Goal: Information Seeking & Learning: Learn about a topic

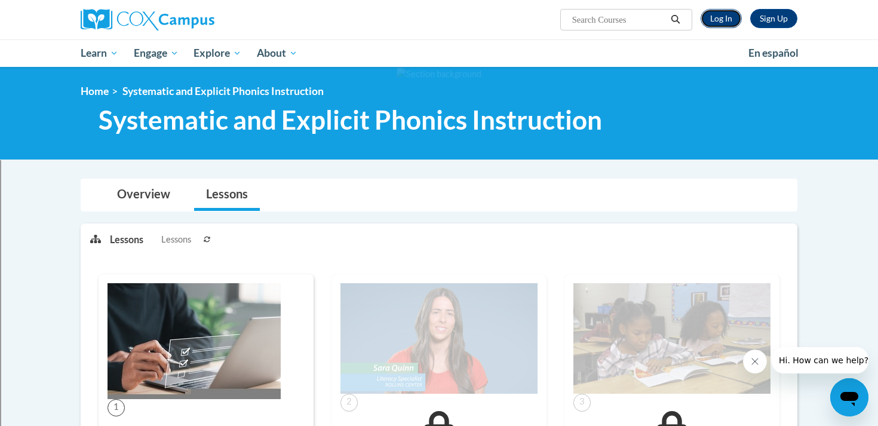
click at [720, 23] on link "Log In" at bounding box center [721, 18] width 41 height 19
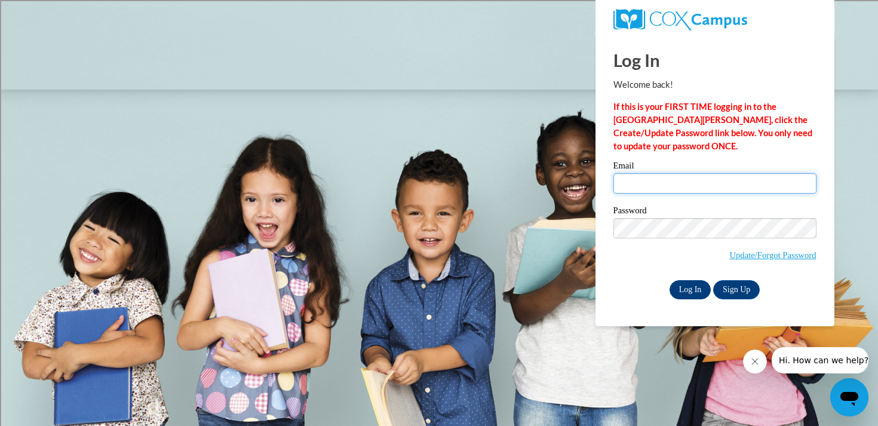
type input "gbellanti@shorewood.k12.wi.us"
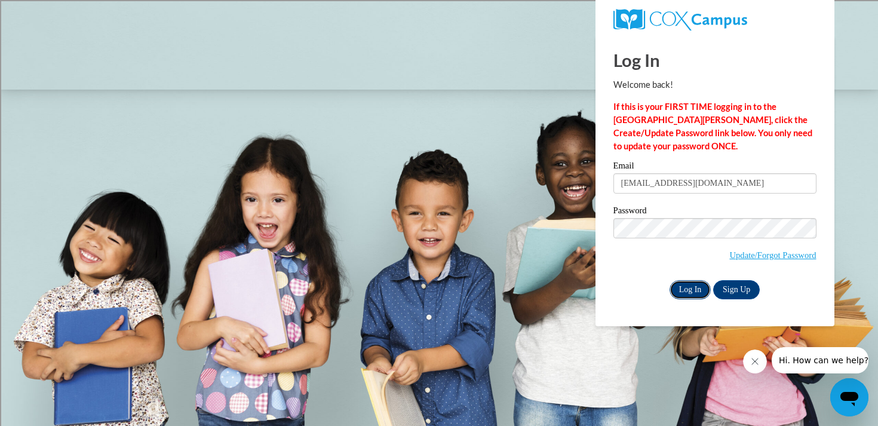
click at [693, 290] on input "Log In" at bounding box center [691, 289] width 42 height 19
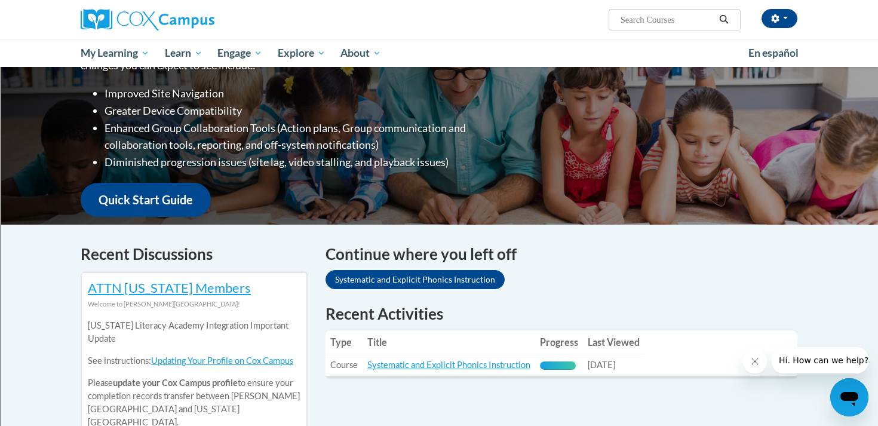
scroll to position [243, 0]
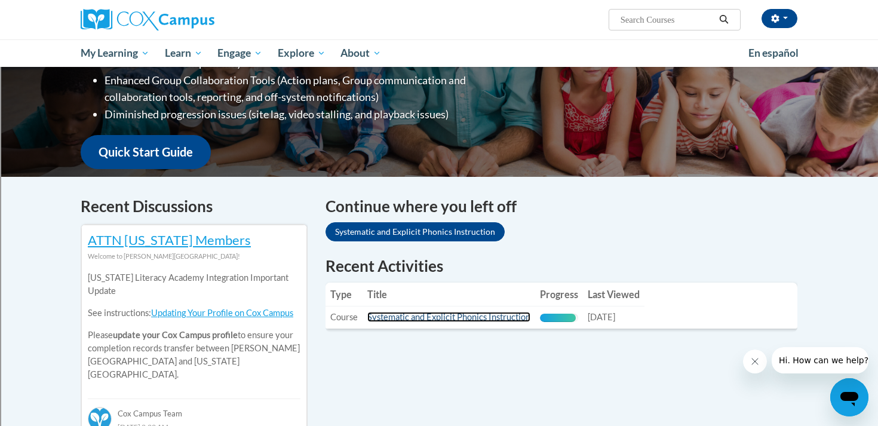
click at [421, 315] on link "Systematic and Explicit Phonics Instruction" at bounding box center [449, 317] width 163 height 10
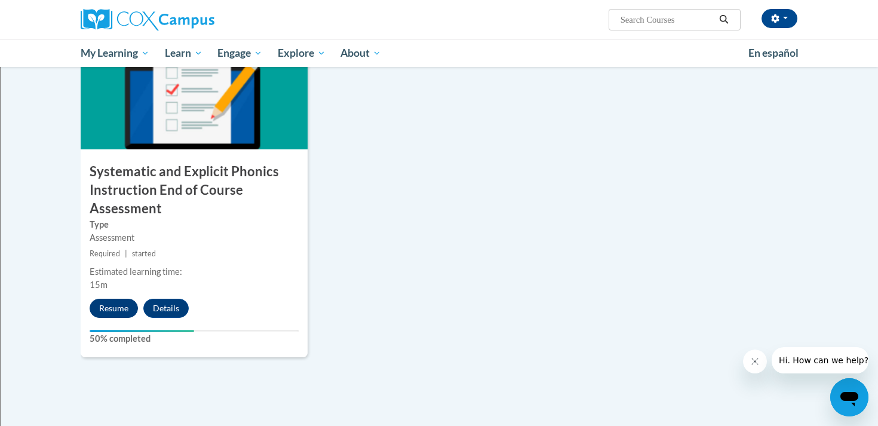
scroll to position [969, 0]
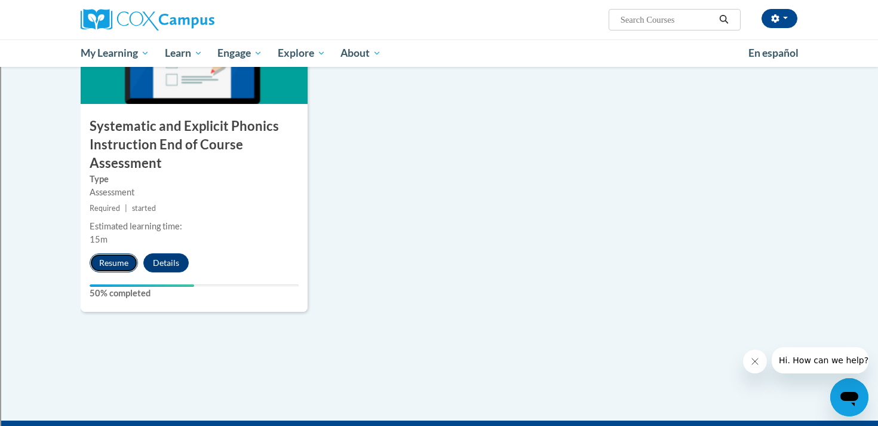
click at [111, 262] on button "Resume" at bounding box center [114, 262] width 48 height 19
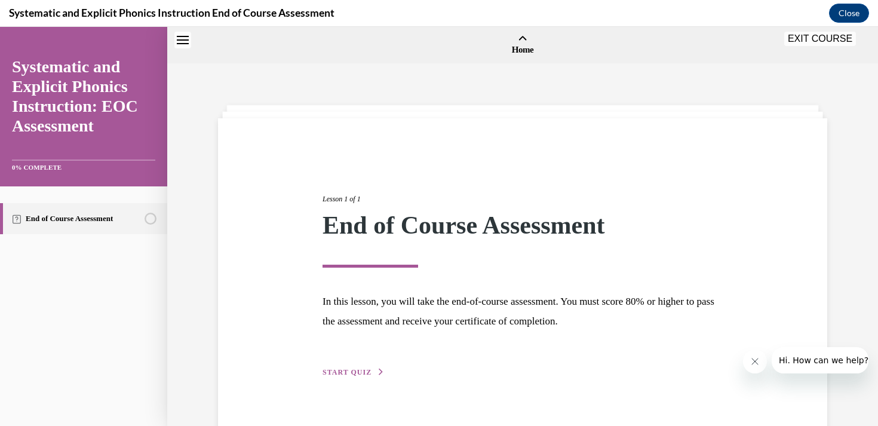
scroll to position [37, 0]
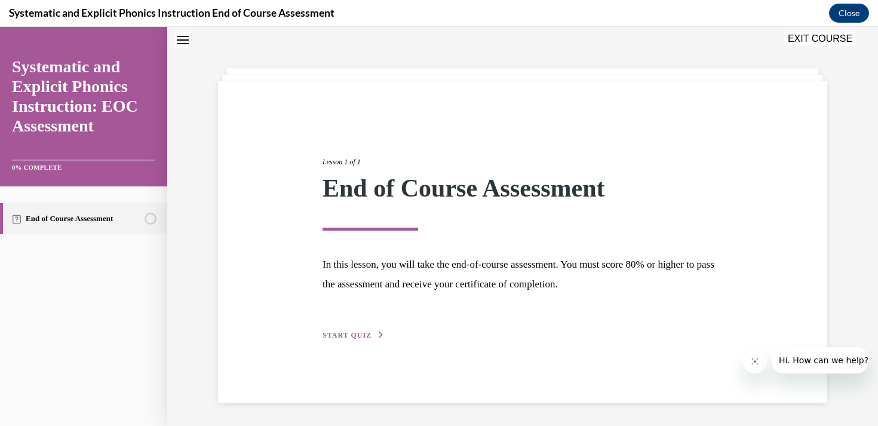
click at [348, 338] on span "START QUIZ" at bounding box center [347, 335] width 49 height 8
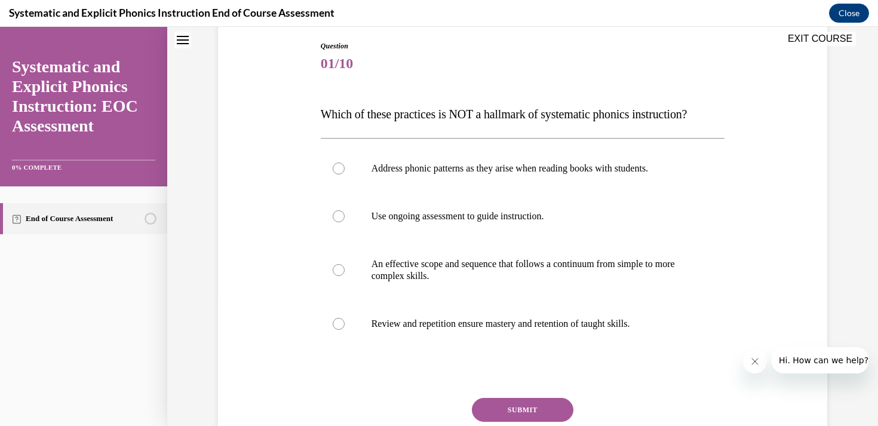
scroll to position [126, 0]
click at [430, 166] on p "Address phonic patterns as they arise when reading books with students." at bounding box center [534, 168] width 324 height 12
click at [507, 404] on button "SUBMIT" at bounding box center [523, 409] width 102 height 24
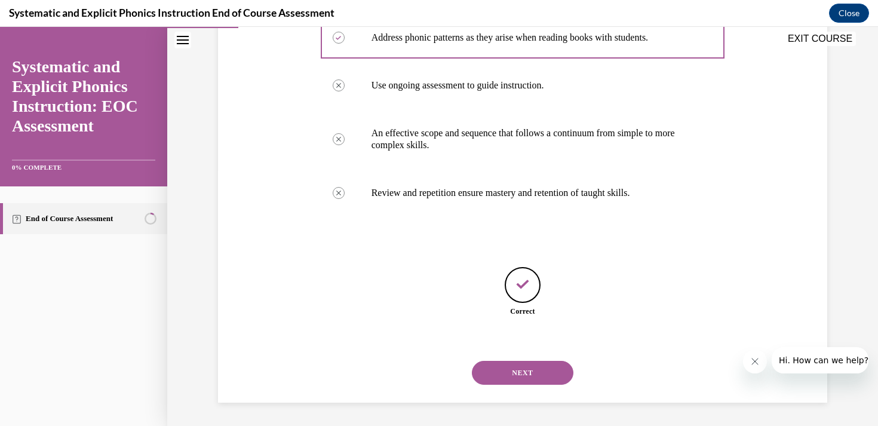
scroll to position [257, 0]
click at [543, 369] on button "NEXT" at bounding box center [523, 372] width 102 height 24
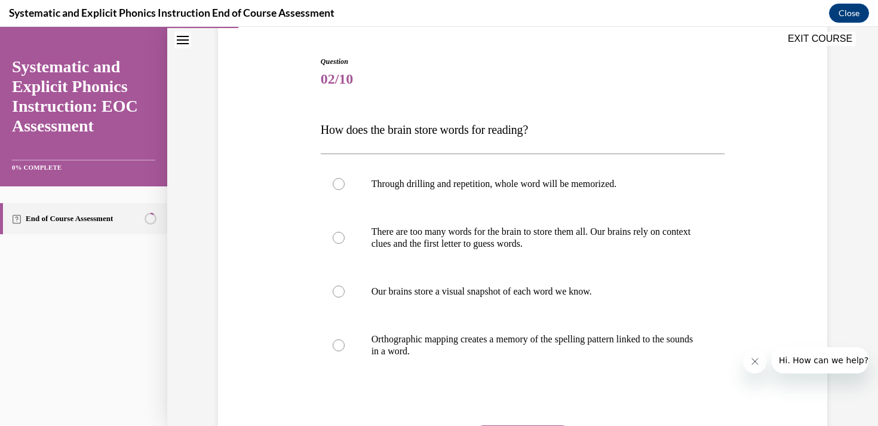
scroll to position [113, 0]
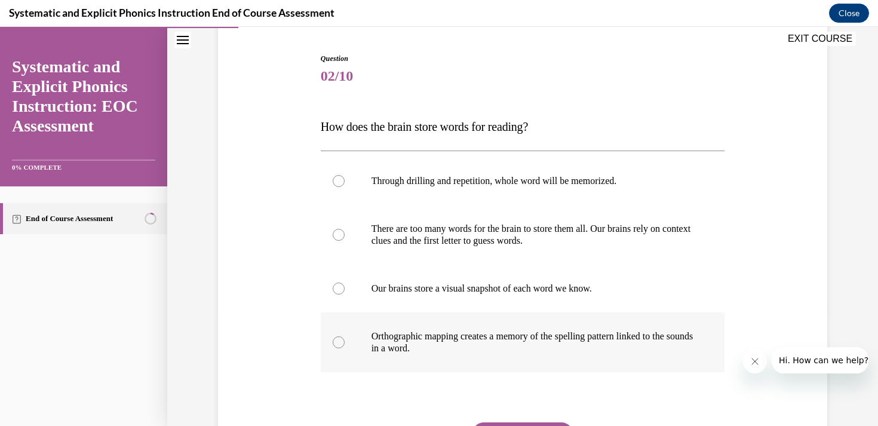
click at [420, 339] on p "Orthographic mapping creates a memory of the spelling pattern linked to the sou…" at bounding box center [534, 342] width 324 height 24
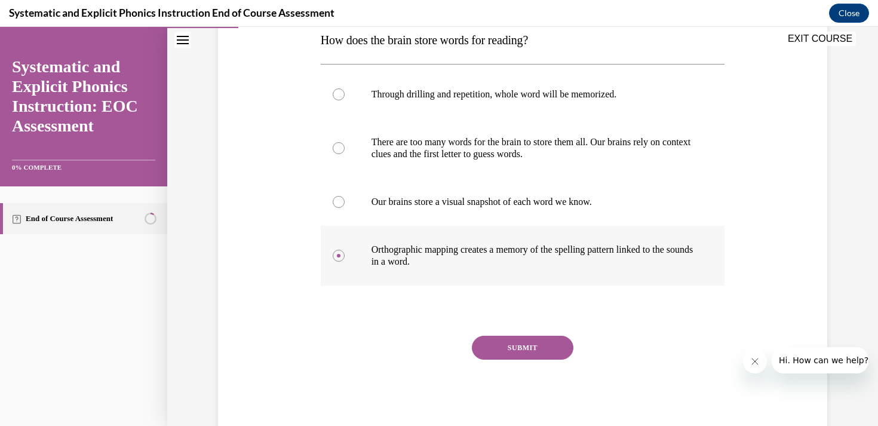
scroll to position [205, 0]
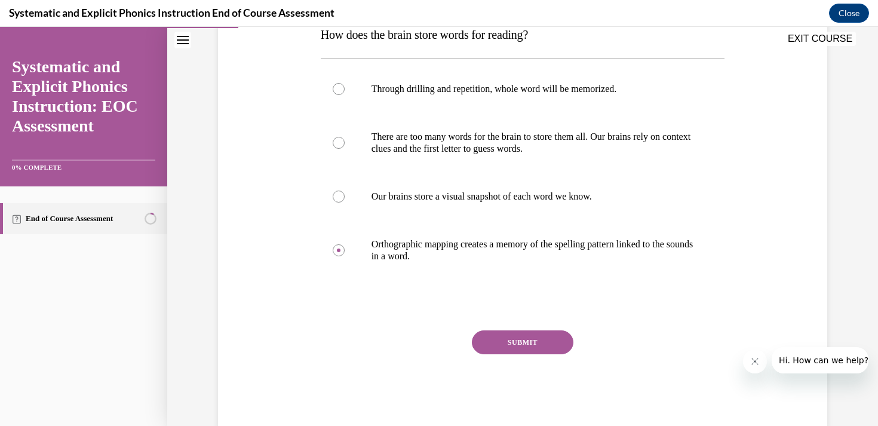
click at [525, 347] on button "SUBMIT" at bounding box center [523, 342] width 102 height 24
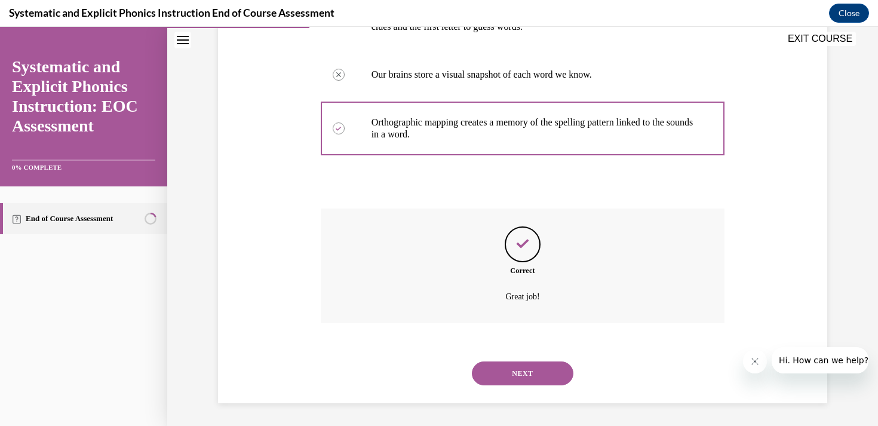
scroll to position [328, 0]
click at [518, 370] on button "NEXT" at bounding box center [523, 372] width 102 height 24
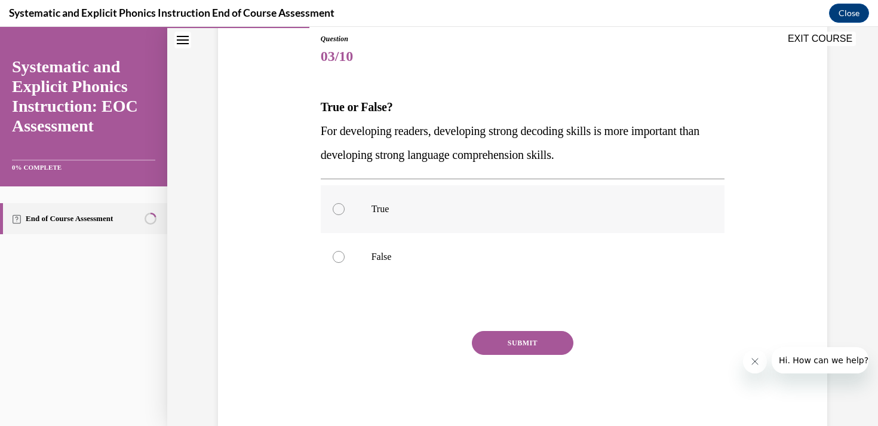
click at [368, 210] on div at bounding box center [523, 209] width 405 height 48
click at [384, 256] on p "False" at bounding box center [534, 257] width 324 height 12
click at [364, 223] on div at bounding box center [523, 209] width 405 height 48
click at [532, 353] on button "SUBMIT" at bounding box center [523, 343] width 102 height 24
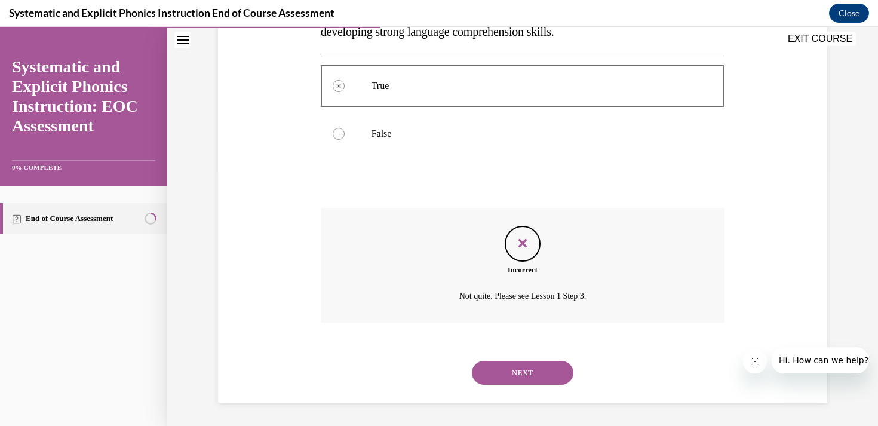
scroll to position [256, 0]
click at [525, 374] on button "NEXT" at bounding box center [523, 372] width 102 height 24
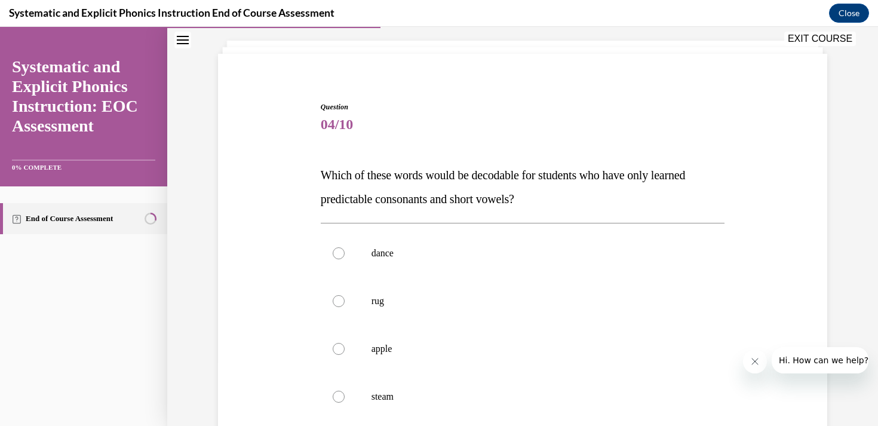
scroll to position [67, 0]
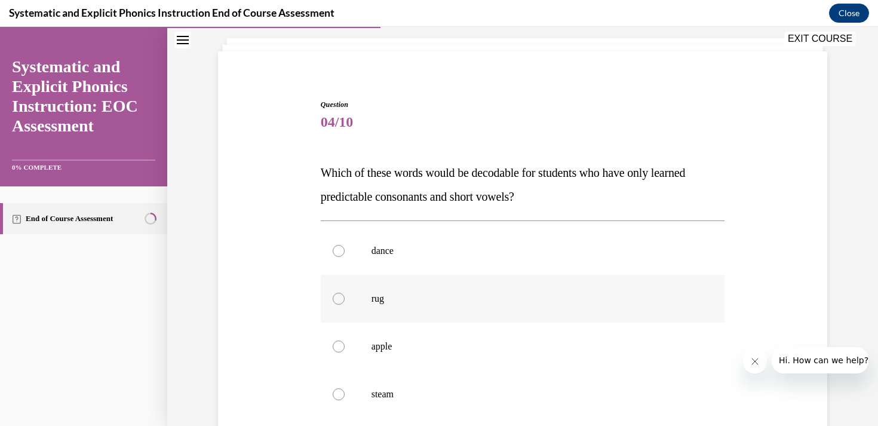
click at [365, 299] on div at bounding box center [523, 299] width 405 height 48
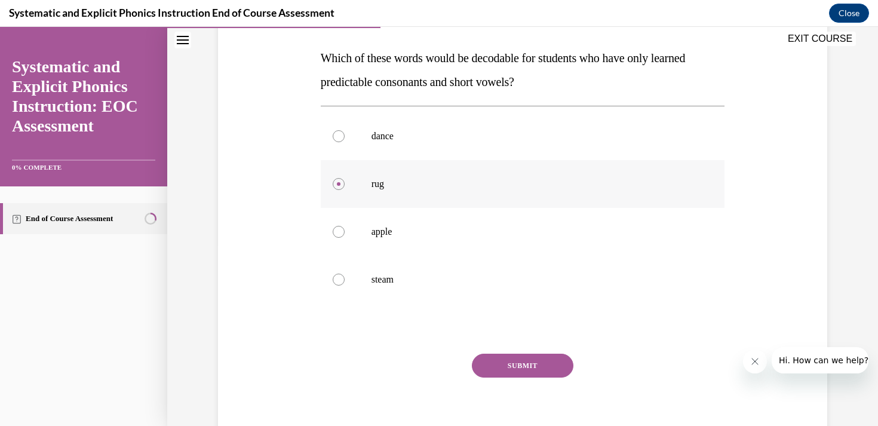
scroll to position [182, 0]
click at [507, 355] on button "SUBMIT" at bounding box center [523, 365] width 102 height 24
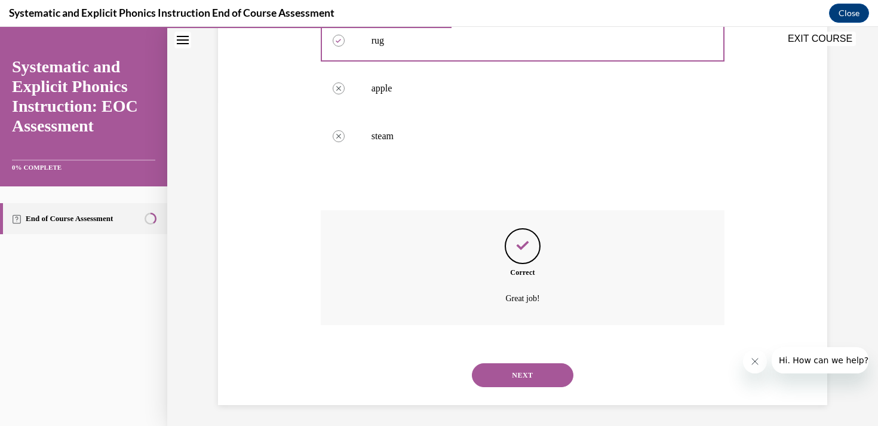
scroll to position [328, 0]
click at [511, 369] on button "NEXT" at bounding box center [523, 372] width 102 height 24
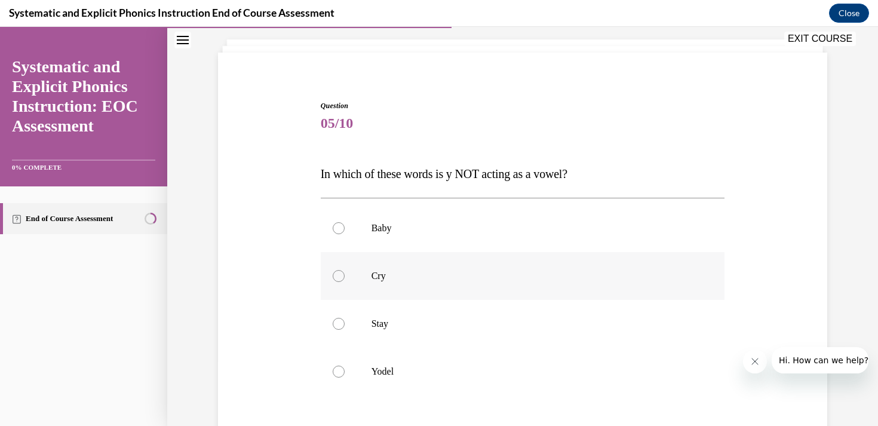
scroll to position [96, 0]
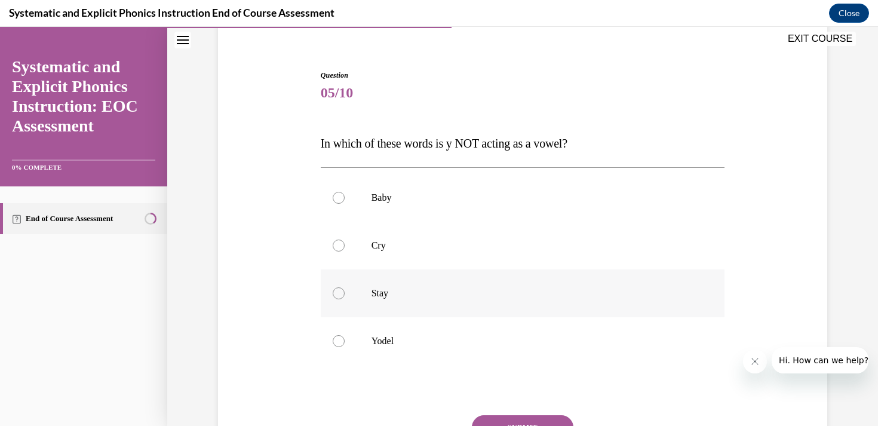
click at [381, 293] on p "Stay" at bounding box center [534, 293] width 324 height 12
click at [385, 338] on p "Yodel" at bounding box center [534, 341] width 324 height 12
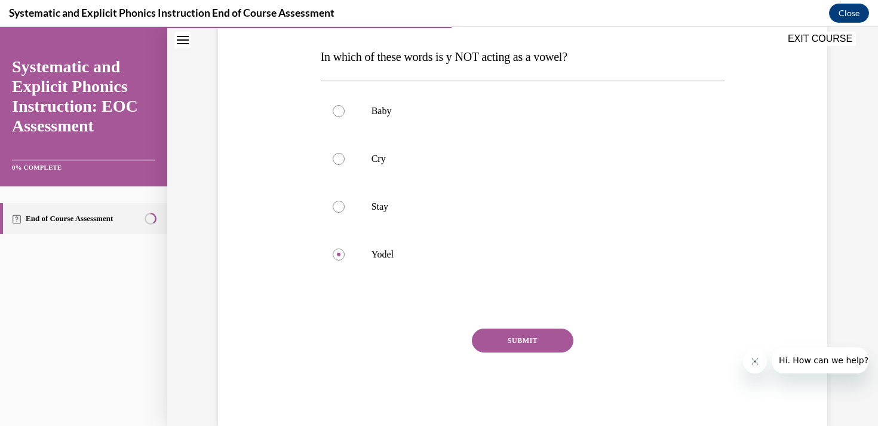
scroll to position [183, 0]
click at [521, 333] on button "SUBMIT" at bounding box center [523, 340] width 102 height 24
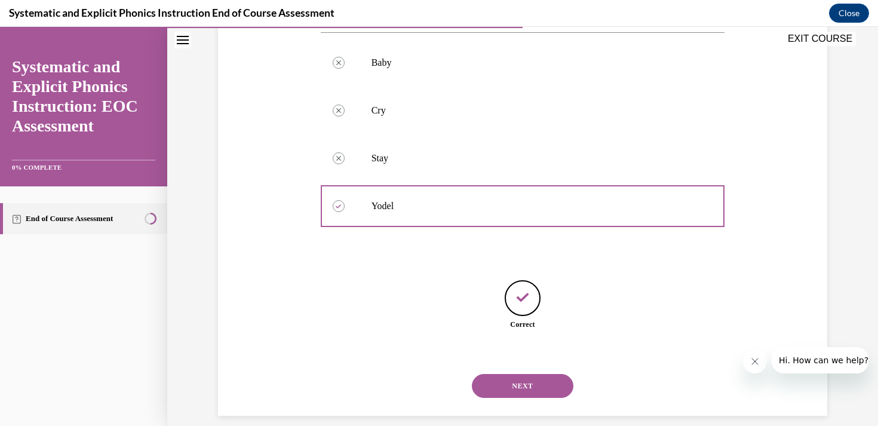
scroll to position [245, 0]
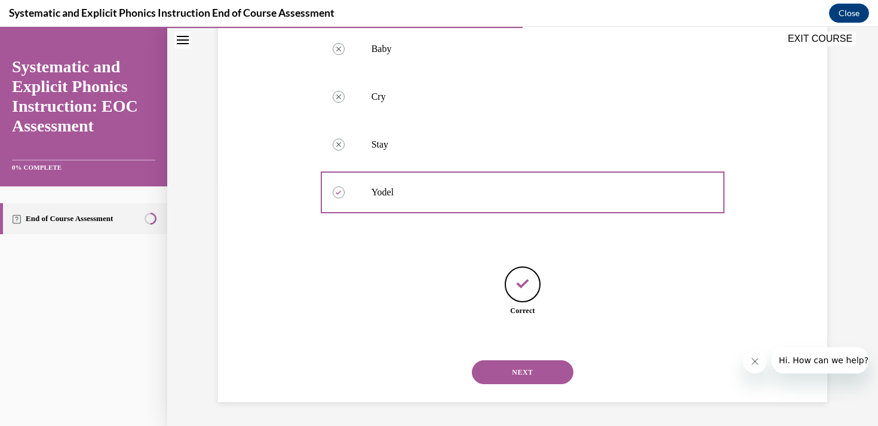
click at [520, 368] on button "NEXT" at bounding box center [523, 372] width 102 height 24
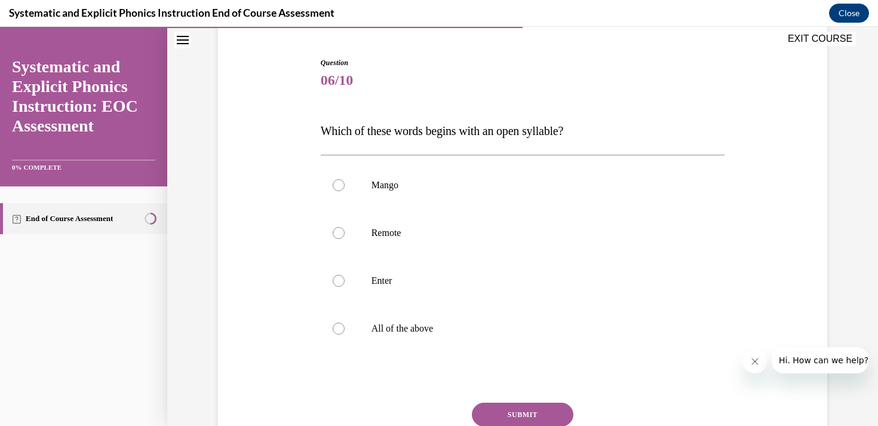
scroll to position [110, 0]
click at [400, 231] on p "Remote" at bounding box center [534, 232] width 324 height 12
click at [509, 408] on button "SUBMIT" at bounding box center [523, 414] width 102 height 24
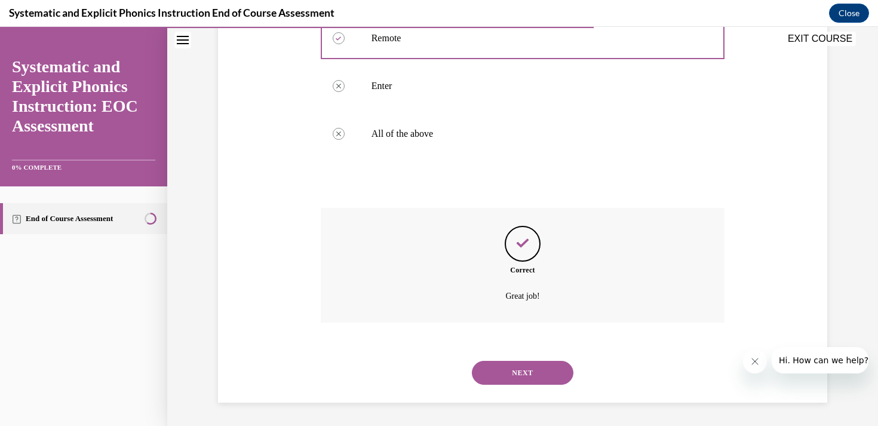
scroll to position [304, 0]
click at [508, 381] on button "NEXT" at bounding box center [523, 372] width 102 height 24
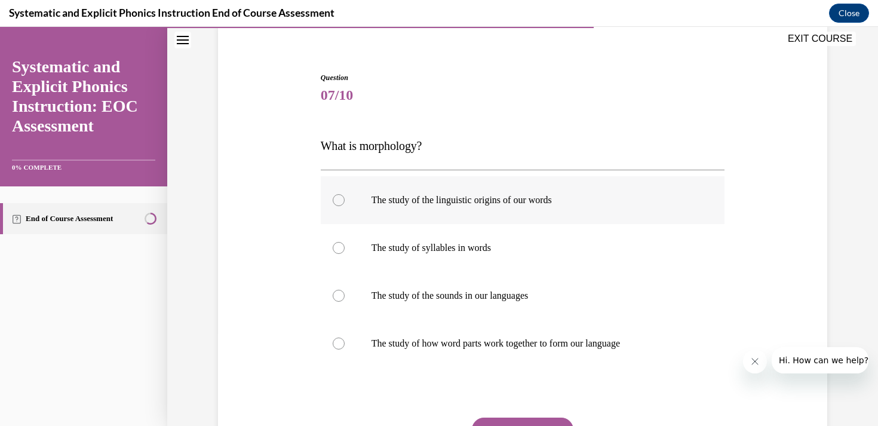
scroll to position [100, 0]
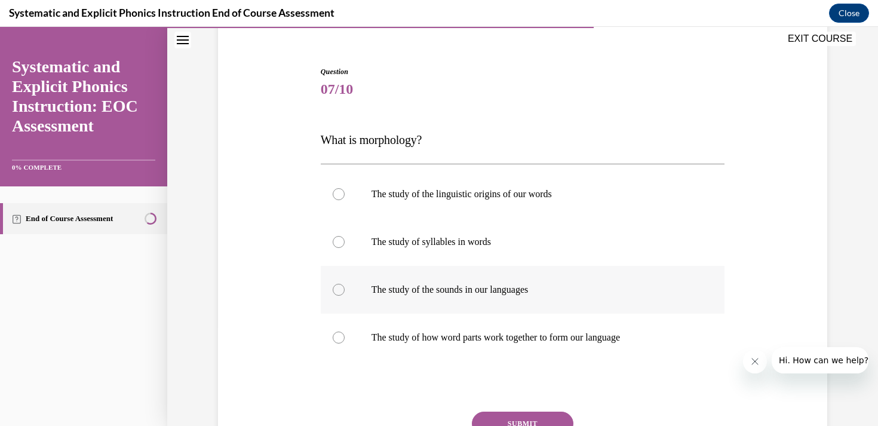
click at [410, 290] on p "The study of the sounds in our languages" at bounding box center [534, 290] width 324 height 12
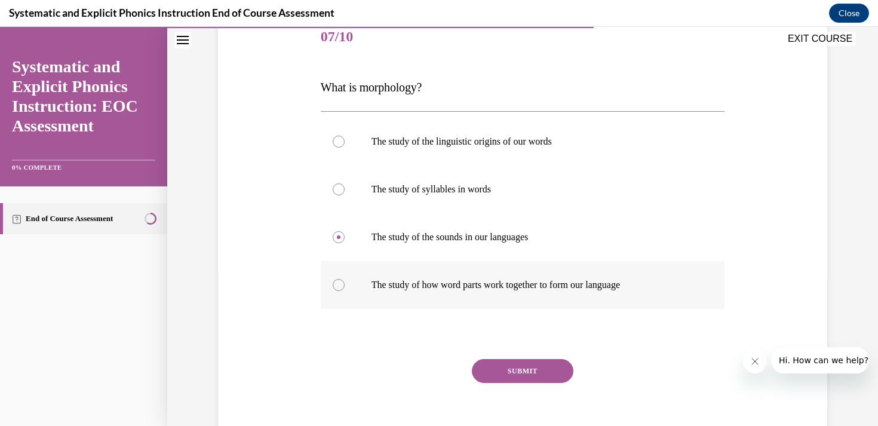
scroll to position [153, 0]
click at [500, 373] on button "SUBMIT" at bounding box center [523, 371] width 102 height 24
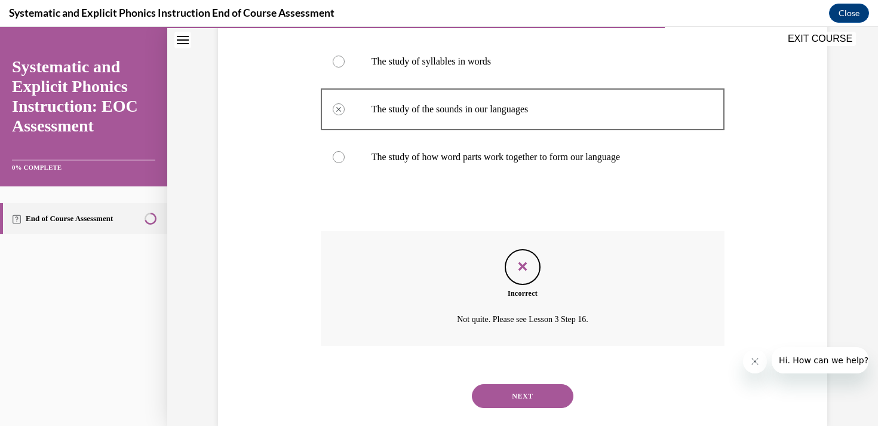
scroll to position [283, 0]
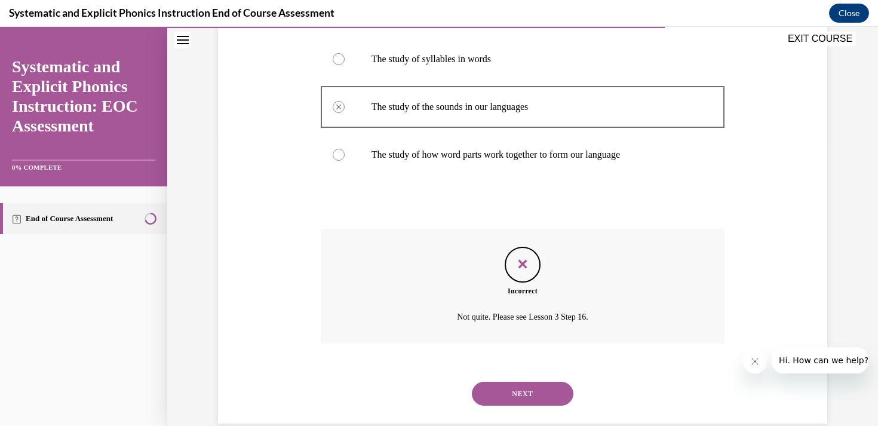
click at [510, 394] on button "NEXT" at bounding box center [523, 394] width 102 height 24
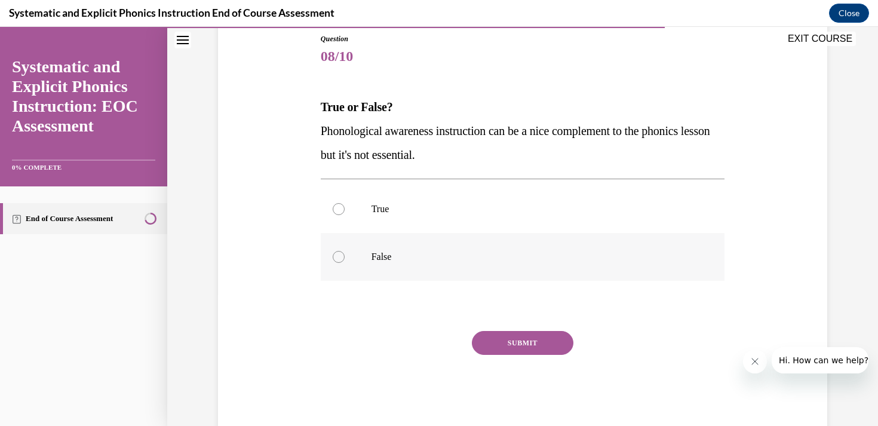
click at [369, 255] on div at bounding box center [523, 257] width 405 height 48
click at [546, 344] on button "SUBMIT" at bounding box center [523, 343] width 102 height 24
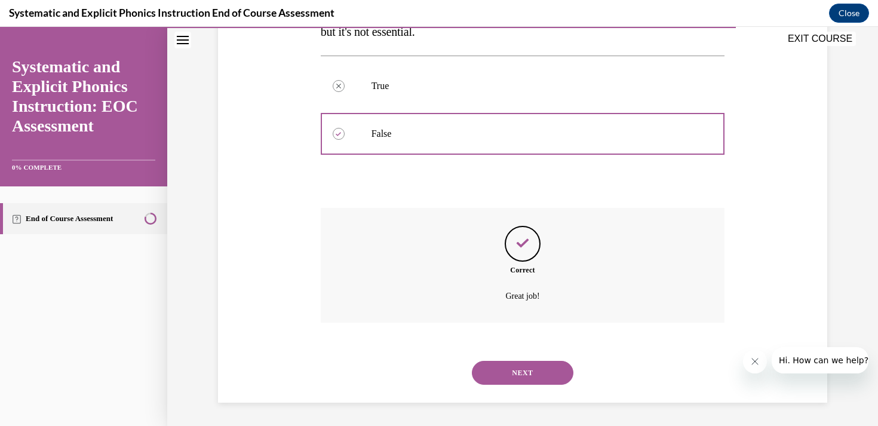
scroll to position [256, 0]
click at [503, 367] on button "NEXT" at bounding box center [523, 372] width 102 height 24
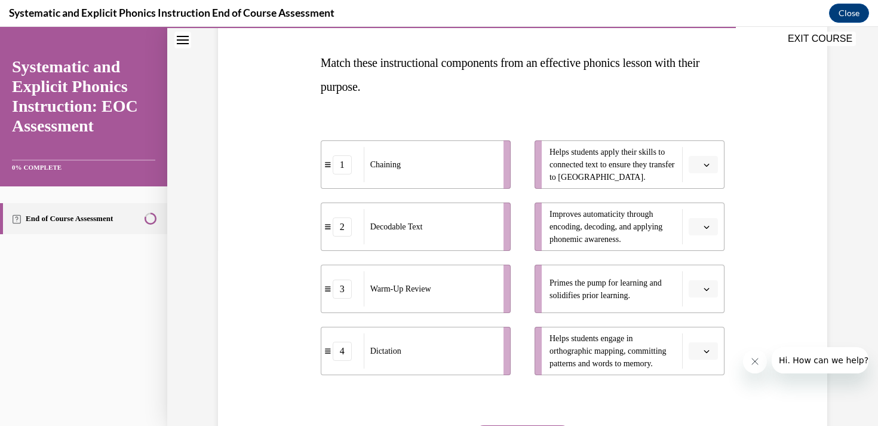
scroll to position [178, 0]
click at [703, 289] on span "button" at bounding box center [707, 288] width 8 height 8
click at [703, 384] on div "3" at bounding box center [702, 386] width 30 height 24
click at [705, 226] on icon "button" at bounding box center [707, 226] width 6 height 6
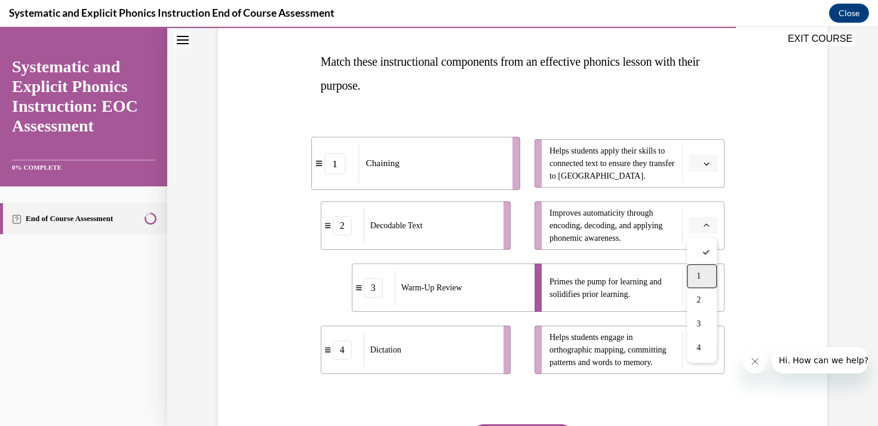
click at [702, 275] on div "1" at bounding box center [702, 276] width 30 height 24
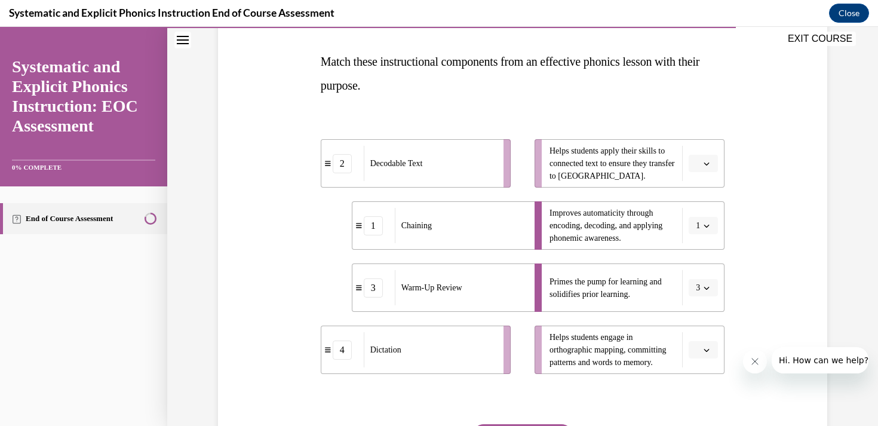
click at [704, 164] on icon "button" at bounding box center [707, 164] width 6 height 6
click at [702, 237] on div "2" at bounding box center [702, 238] width 30 height 24
click at [700, 351] on span "Please select an option" at bounding box center [698, 350] width 4 height 12
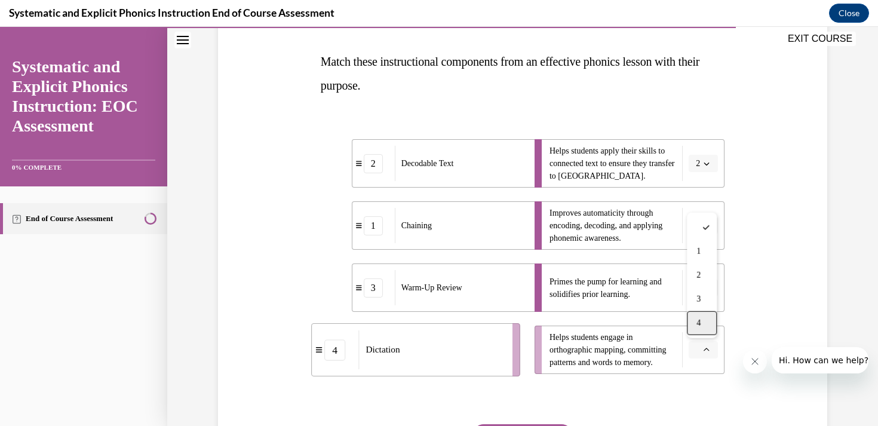
click at [701, 329] on div "4" at bounding box center [702, 323] width 30 height 24
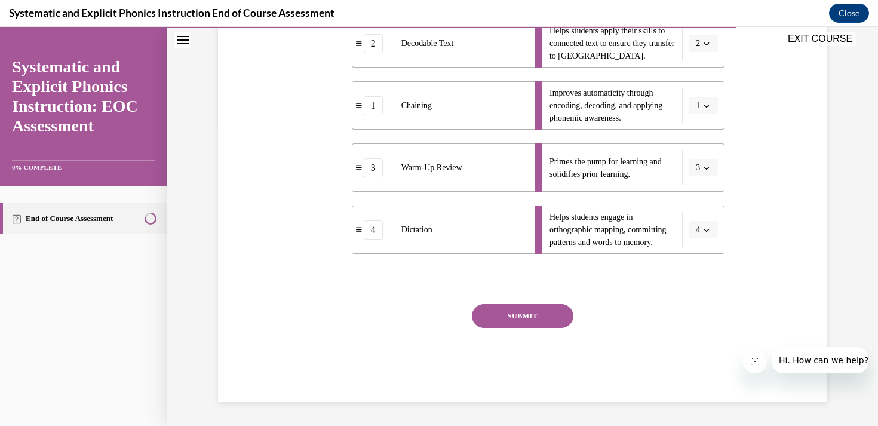
click at [524, 311] on button "SUBMIT" at bounding box center [523, 316] width 102 height 24
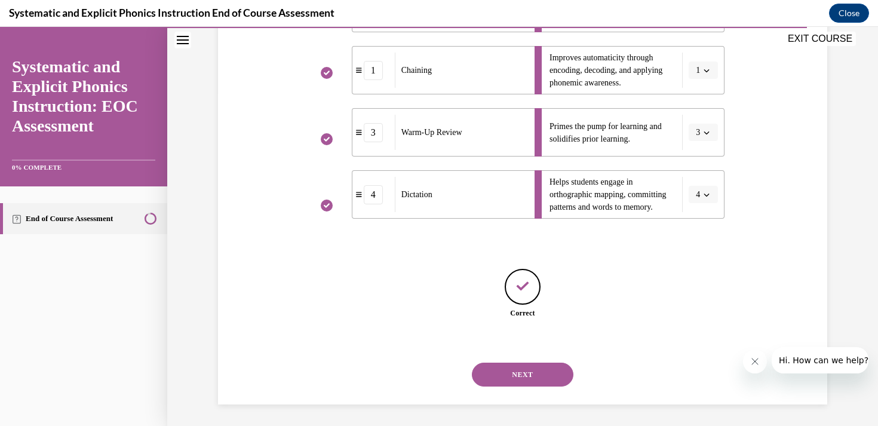
scroll to position [336, 0]
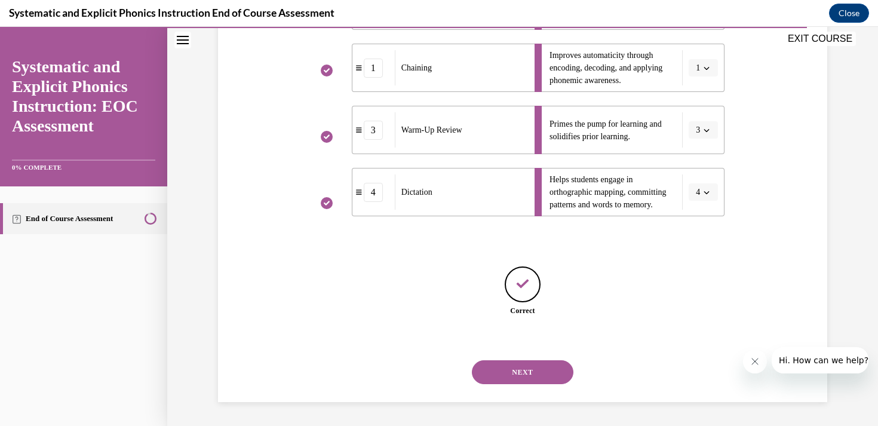
click at [523, 371] on button "NEXT" at bounding box center [523, 372] width 102 height 24
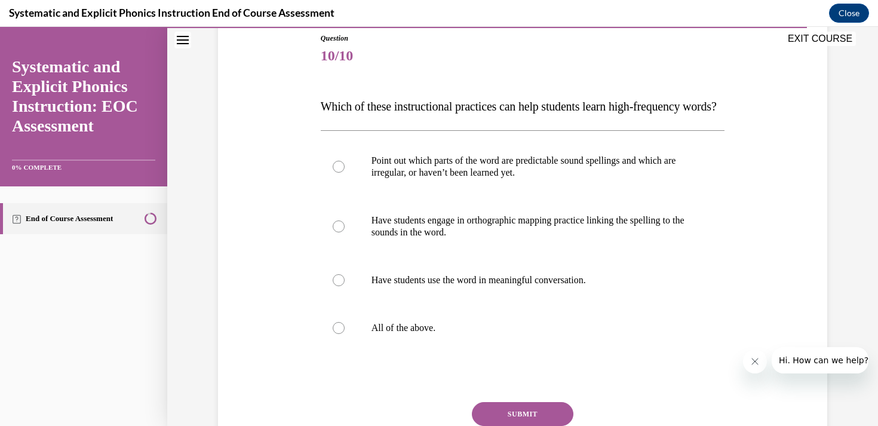
scroll to position [135, 0]
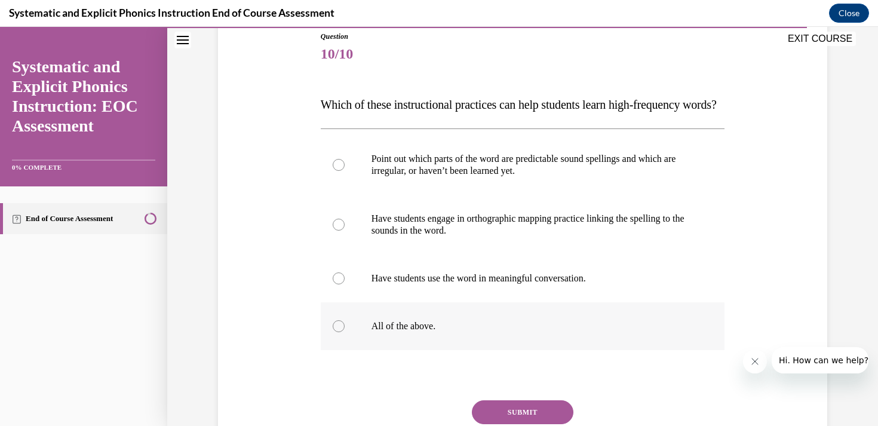
click at [387, 350] on div at bounding box center [523, 326] width 405 height 48
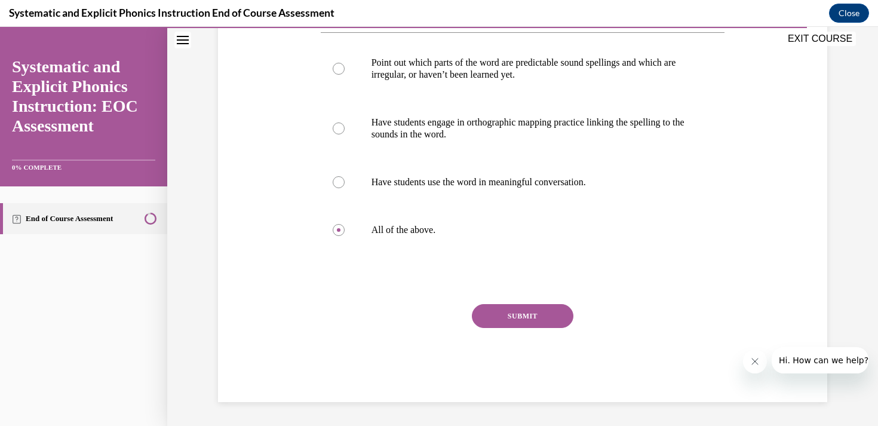
click at [526, 328] on button "SUBMIT" at bounding box center [523, 316] width 102 height 24
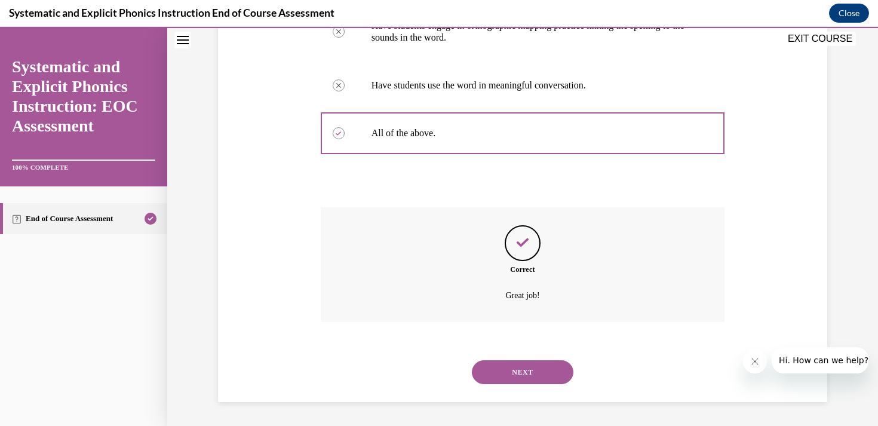
scroll to position [352, 0]
click at [532, 372] on button "NEXT" at bounding box center [523, 372] width 102 height 24
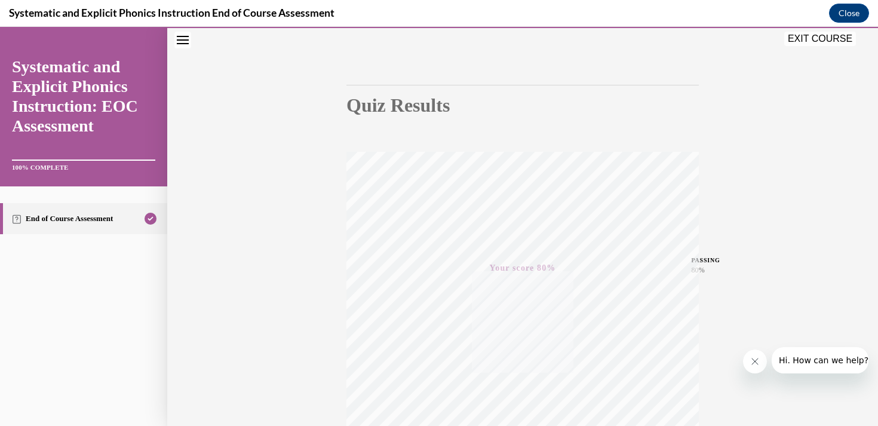
scroll to position [0, 0]
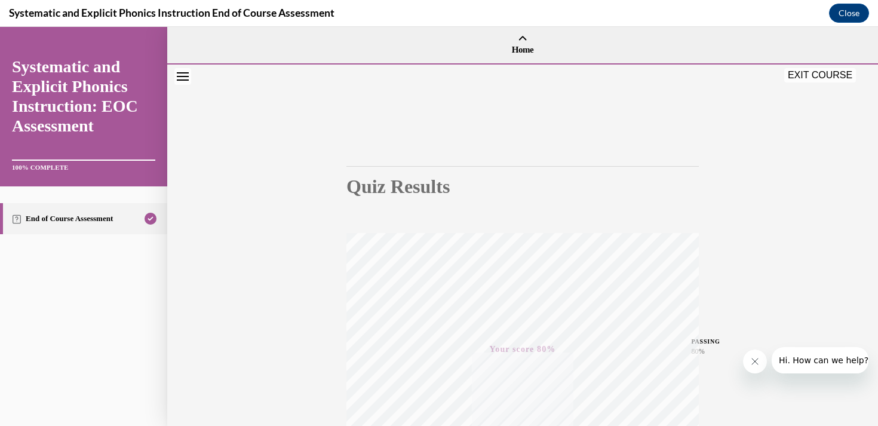
click at [815, 78] on button "EXIT COURSE" at bounding box center [821, 75] width 72 height 14
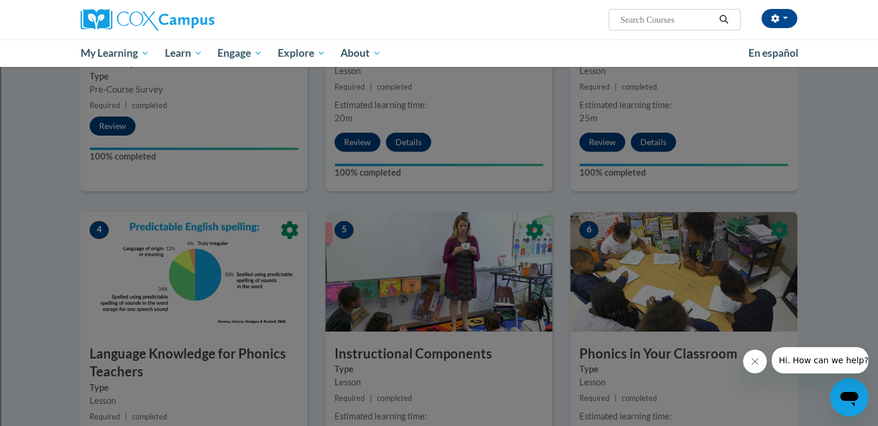
scroll to position [409, 0]
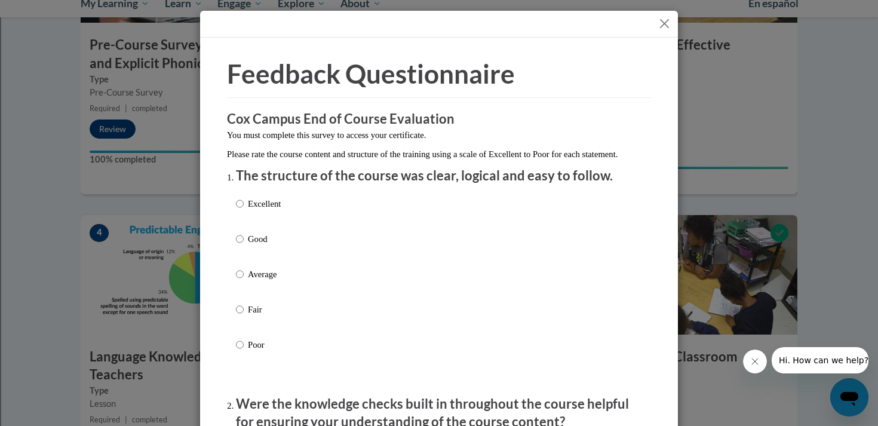
click at [255, 246] on p "Good" at bounding box center [264, 238] width 33 height 13
click at [244, 246] on input "Good" at bounding box center [240, 238] width 8 height 13
radio input "true"
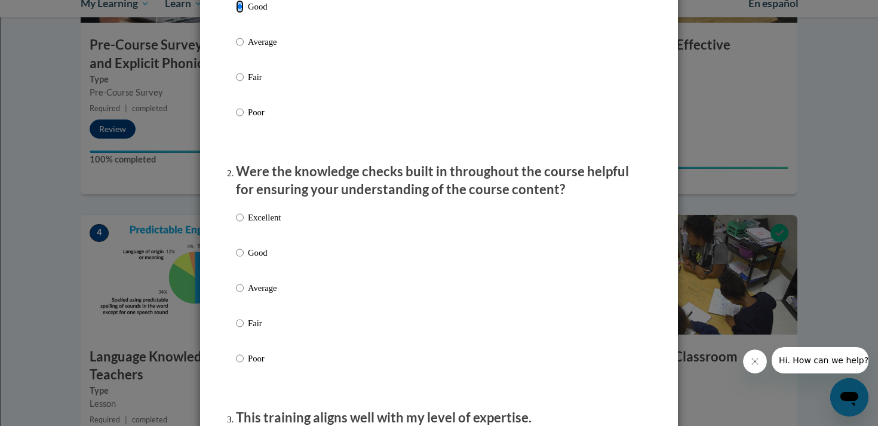
scroll to position [237, 0]
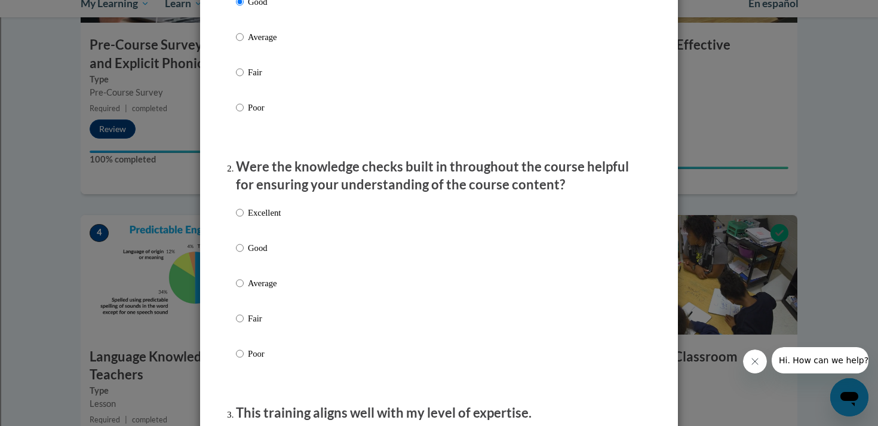
click at [258, 255] on p "Good" at bounding box center [264, 247] width 33 height 13
click at [244, 255] on input "Good" at bounding box center [240, 247] width 8 height 13
radio input "true"
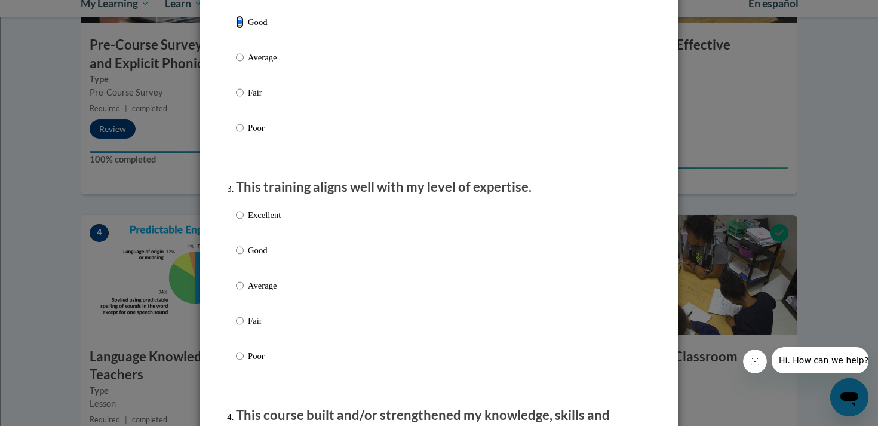
scroll to position [467, 0]
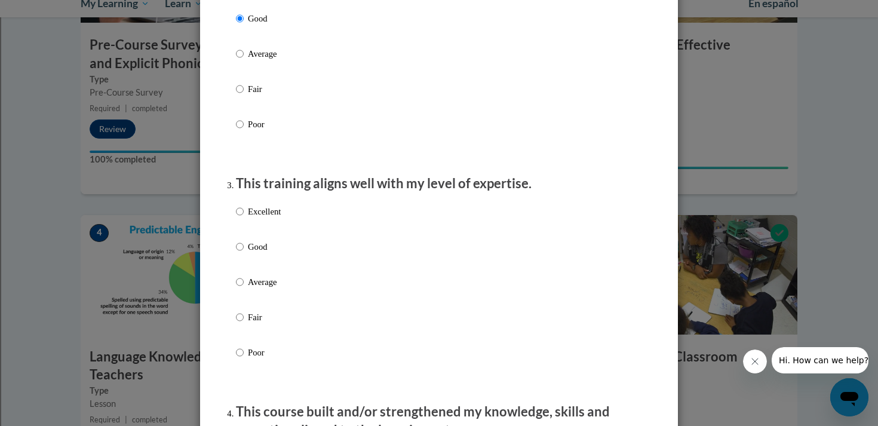
click at [256, 253] on p "Good" at bounding box center [264, 246] width 33 height 13
click at [244, 253] on input "Good" at bounding box center [240, 246] width 8 height 13
radio input "true"
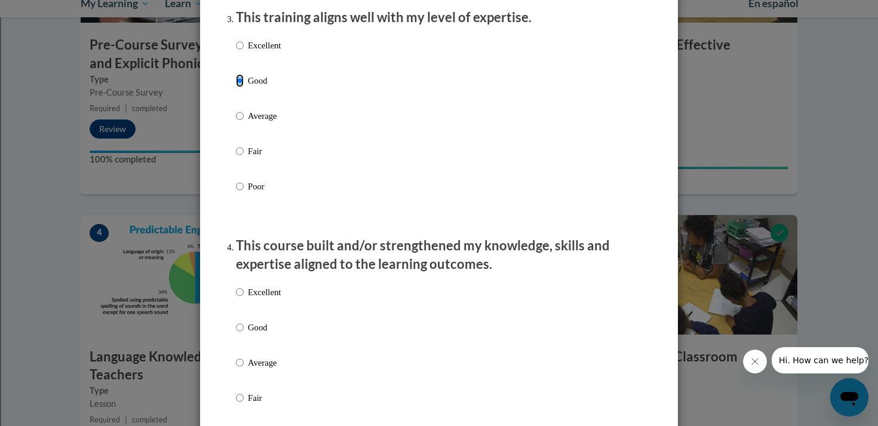
scroll to position [745, 0]
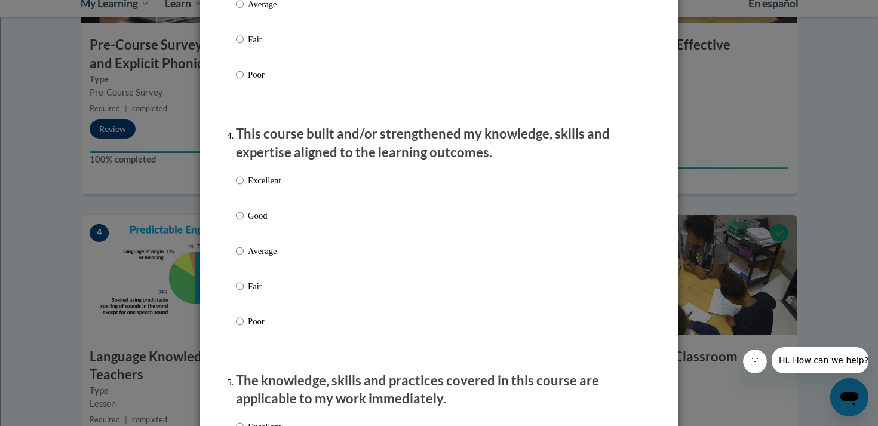
click at [253, 222] on p "Good" at bounding box center [264, 215] width 33 height 13
click at [244, 222] on input "Good" at bounding box center [240, 215] width 8 height 13
radio input "true"
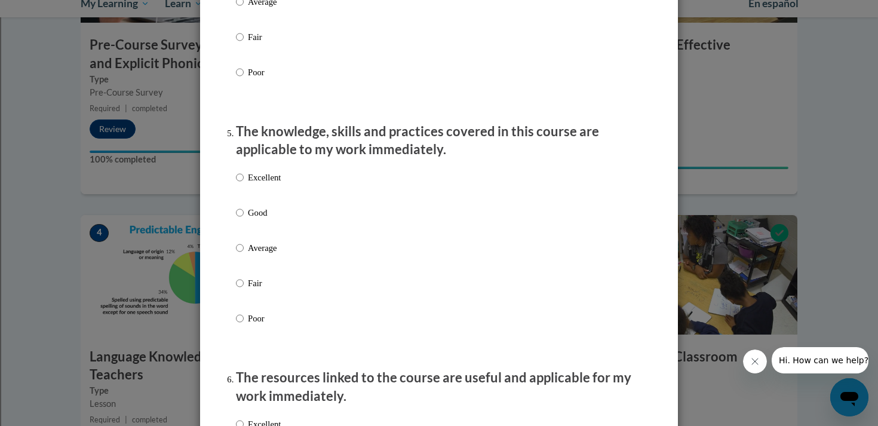
click at [253, 219] on p "Good" at bounding box center [264, 212] width 33 height 13
click at [244, 219] on input "Good" at bounding box center [240, 212] width 8 height 13
radio input "true"
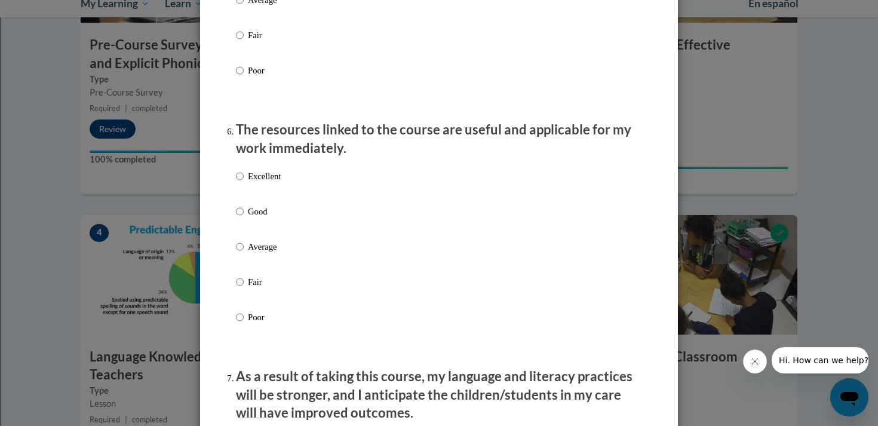
scroll to position [1289, 0]
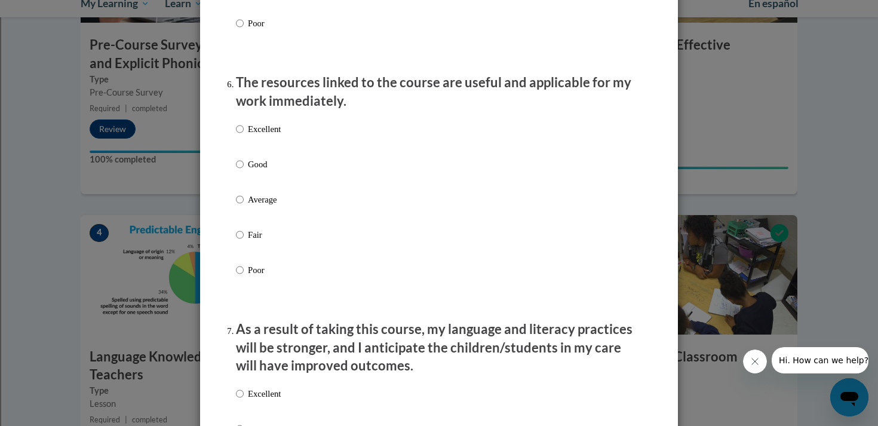
click at [257, 171] on p "Good" at bounding box center [264, 164] width 33 height 13
click at [244, 171] on input "Good" at bounding box center [240, 164] width 8 height 13
radio input "true"
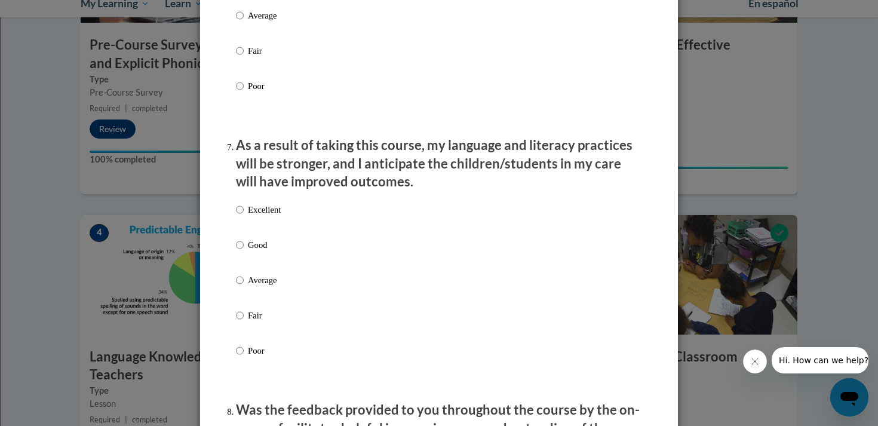
scroll to position [1594, 0]
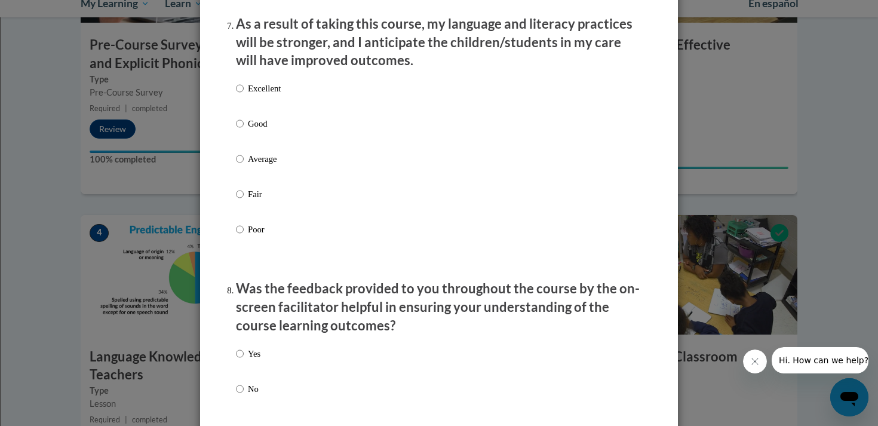
click at [256, 130] on p "Good" at bounding box center [264, 123] width 33 height 13
click at [244, 130] on input "Good" at bounding box center [240, 123] width 8 height 13
radio input "true"
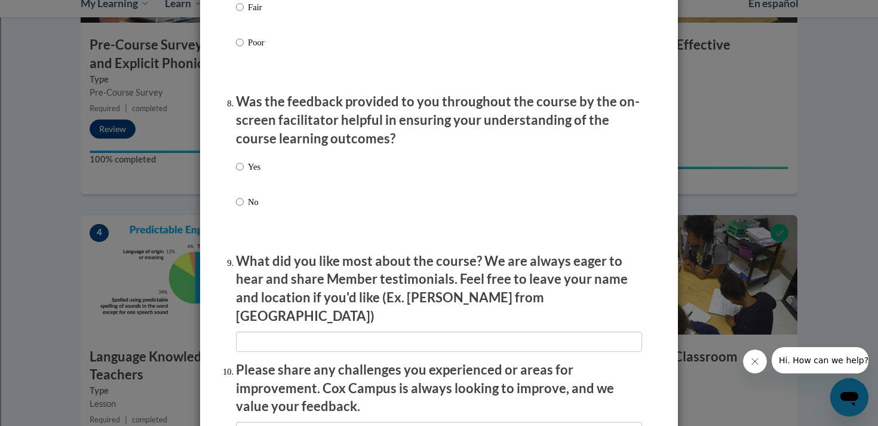
scroll to position [1782, 0]
click at [253, 186] on label "Yes" at bounding box center [248, 176] width 25 height 32
click at [244, 173] on input "Yes" at bounding box center [240, 166] width 8 height 13
radio input "true"
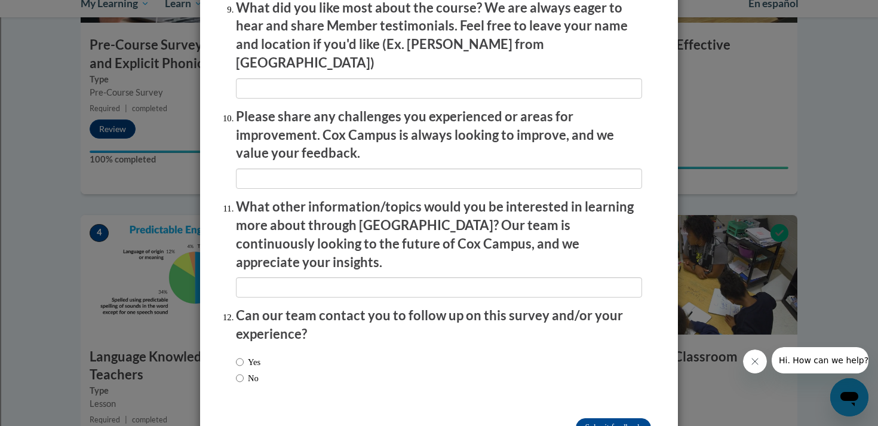
scroll to position [2060, 0]
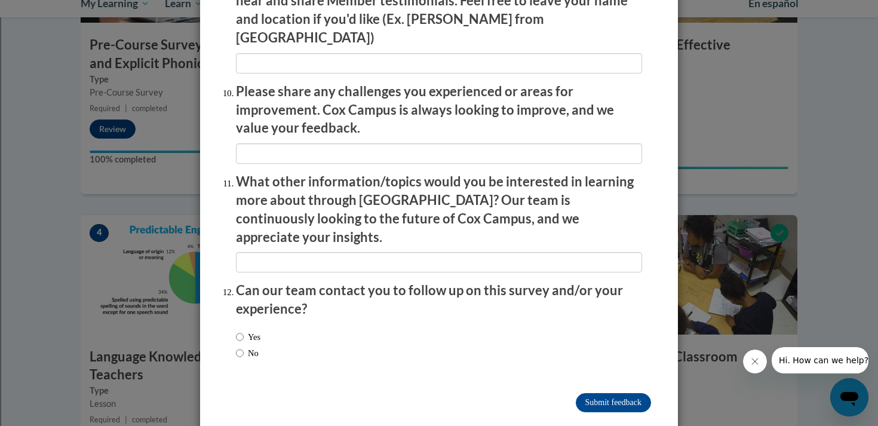
click at [247, 347] on label "No" at bounding box center [247, 353] width 23 height 13
click at [244, 347] on input "No" at bounding box center [240, 353] width 8 height 13
radio input "true"
click at [613, 393] on input "Submit feedback" at bounding box center [613, 402] width 75 height 19
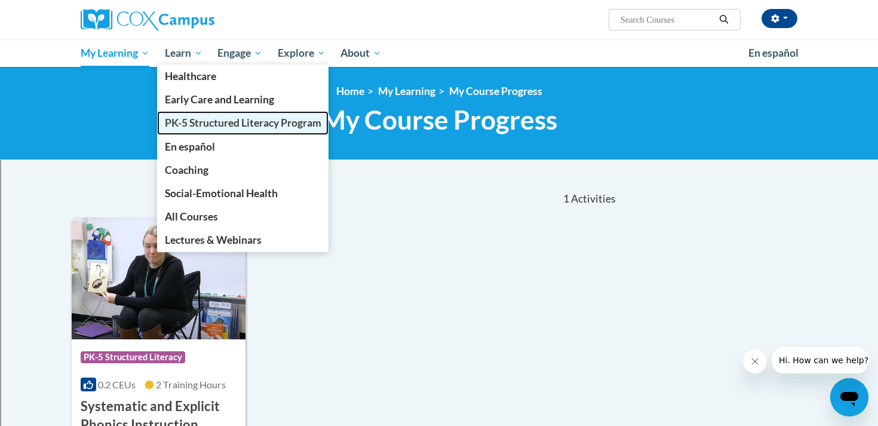
click at [210, 122] on span "PK-5 Structured Literacy Program" at bounding box center [243, 123] width 157 height 13
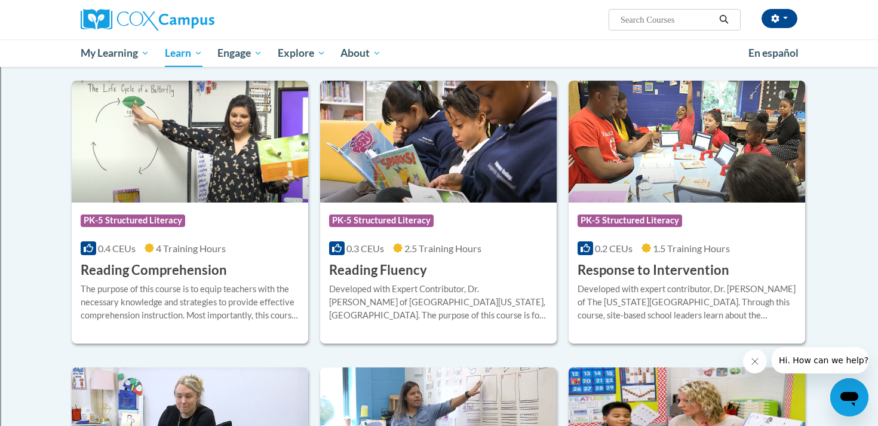
scroll to position [991, 0]
click at [421, 176] on img at bounding box center [438, 141] width 237 height 122
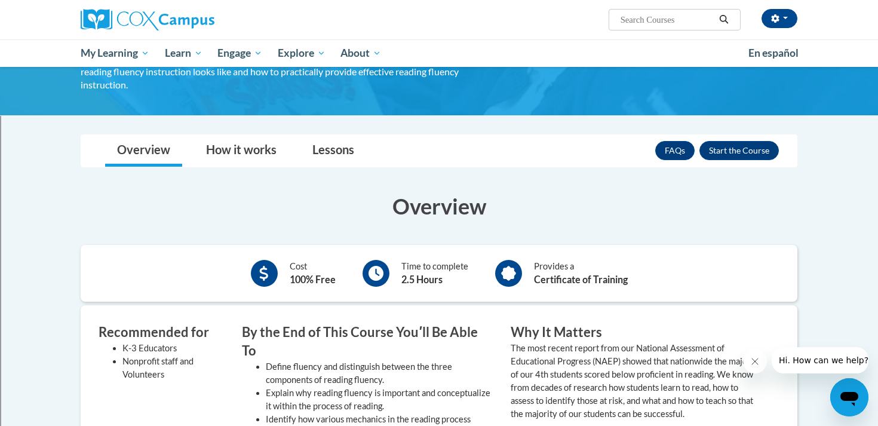
scroll to position [148, 0]
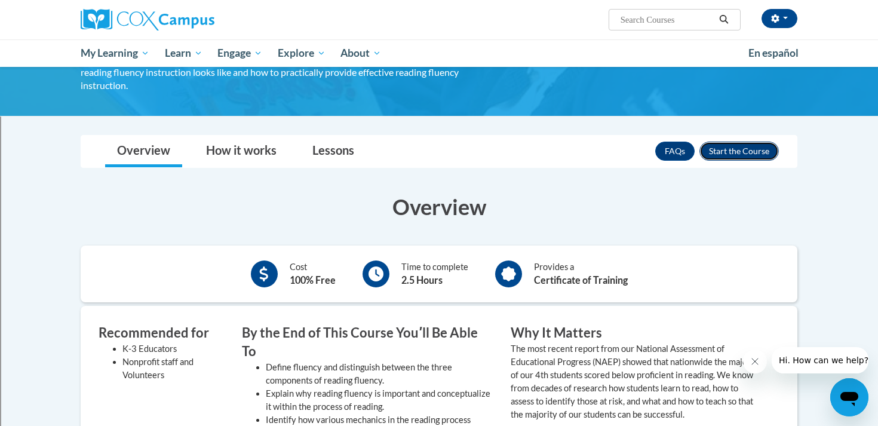
click at [748, 142] on button "Enroll" at bounding box center [739, 151] width 79 height 19
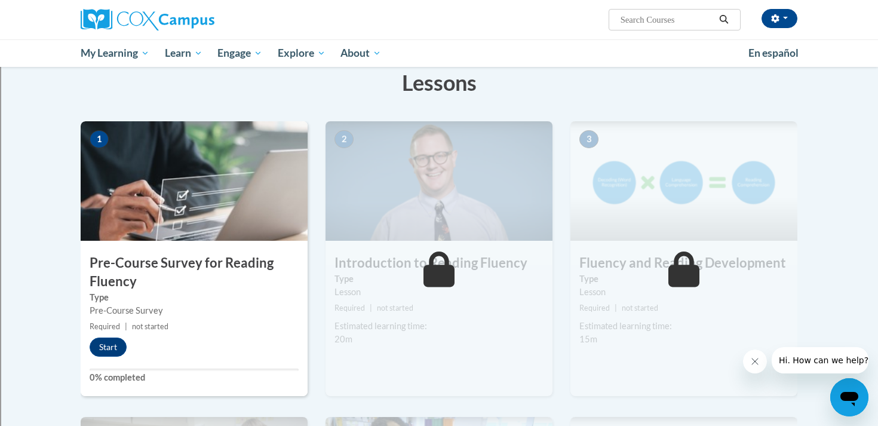
scroll to position [189, 0]
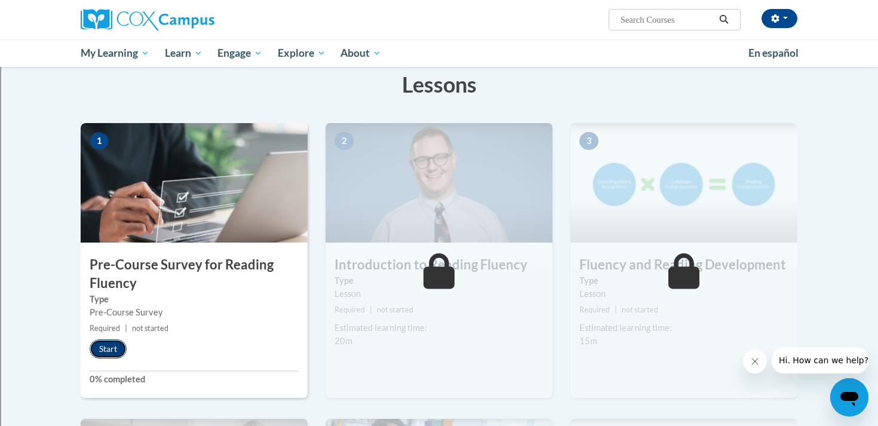
click at [109, 350] on button "Start" at bounding box center [108, 348] width 37 height 19
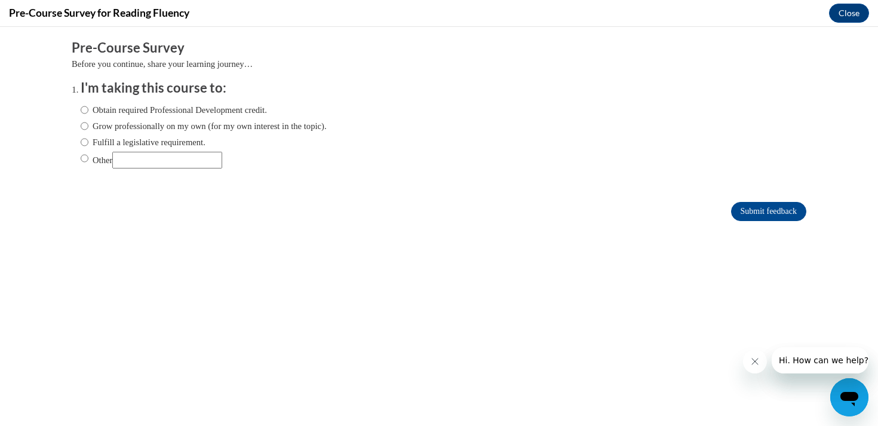
scroll to position [0, 0]
click at [137, 106] on label "Obtain required Professional Development credit." at bounding box center [174, 109] width 186 height 13
click at [88, 106] on input "Obtain required Professional Development credit." at bounding box center [85, 109] width 8 height 13
radio input "true"
click at [736, 207] on input "Submit feedback" at bounding box center [768, 211] width 75 height 19
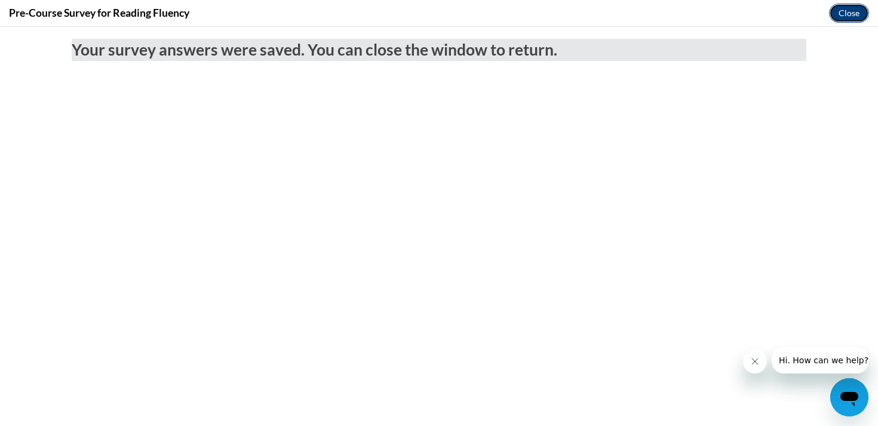
click at [853, 6] on button "Close" at bounding box center [849, 13] width 40 height 19
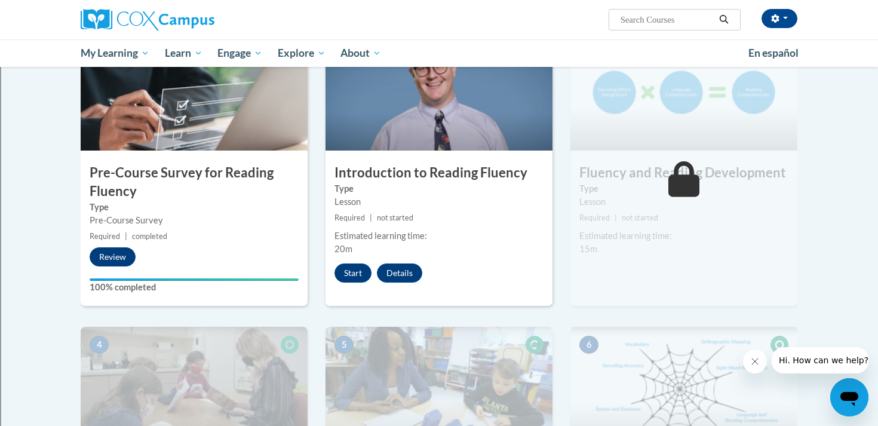
scroll to position [268, 0]
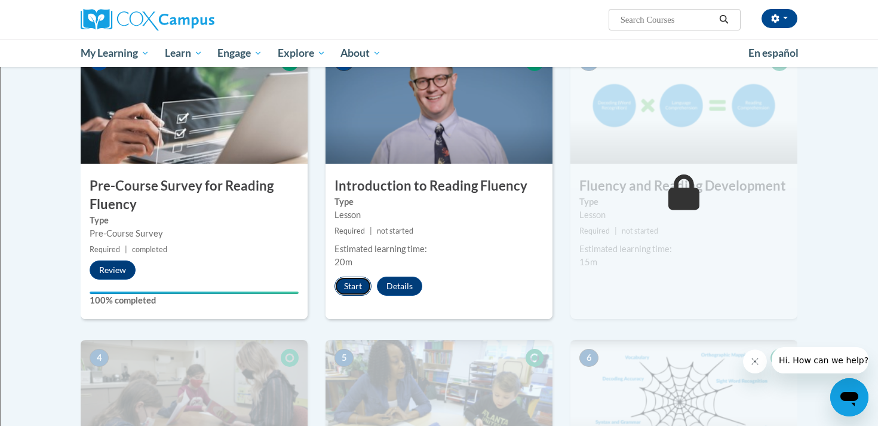
click at [348, 287] on button "Start" at bounding box center [353, 286] width 37 height 19
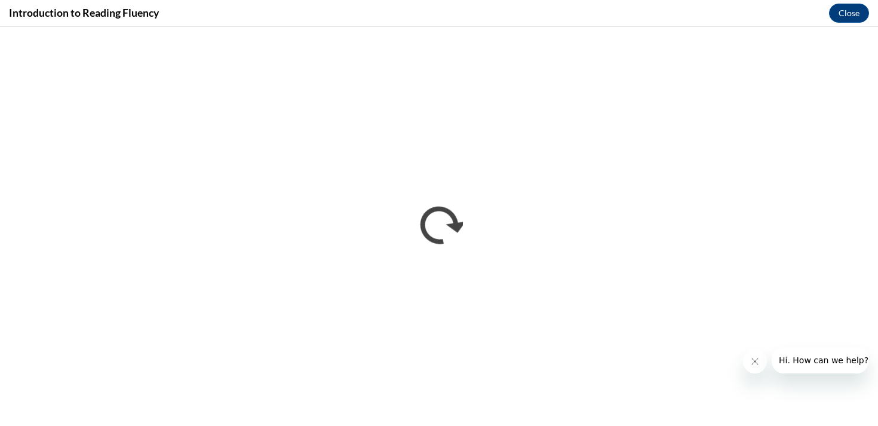
scroll to position [0, 0]
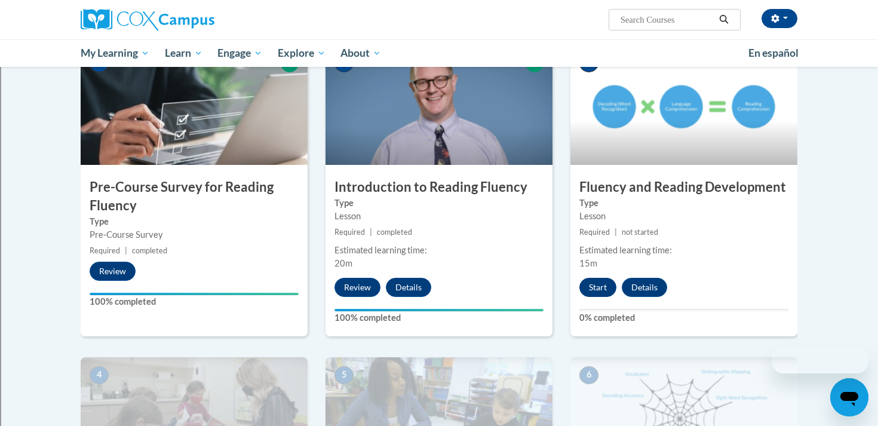
scroll to position [281, 0]
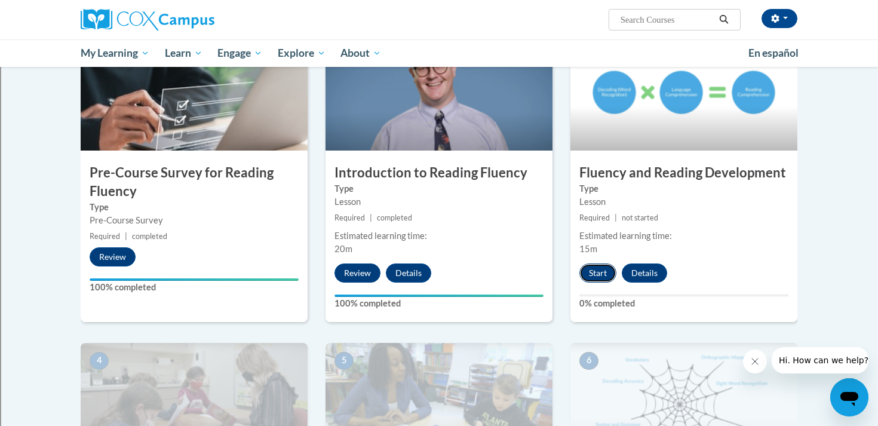
click at [599, 273] on button "Start" at bounding box center [598, 273] width 37 height 19
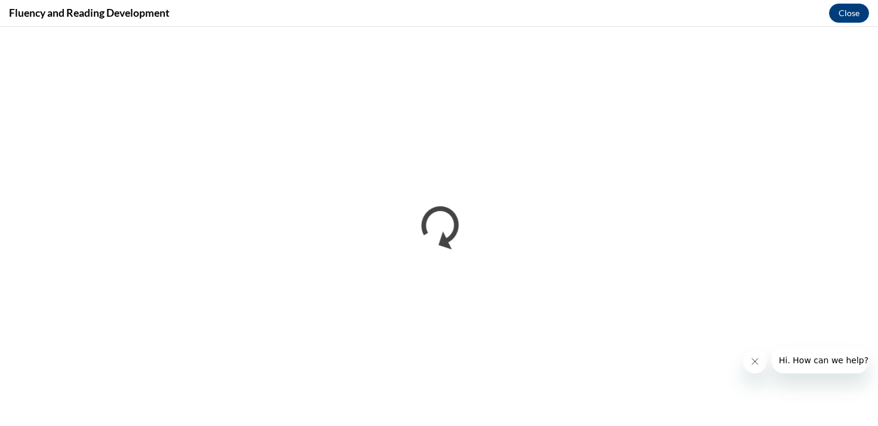
scroll to position [0, 0]
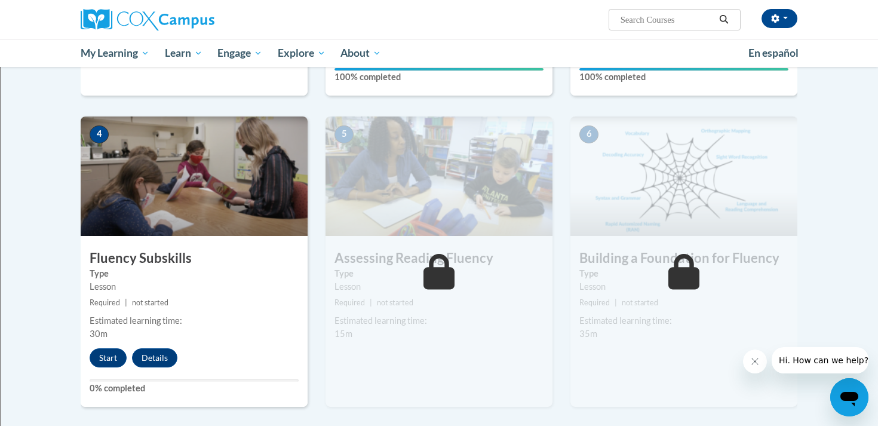
scroll to position [543, 0]
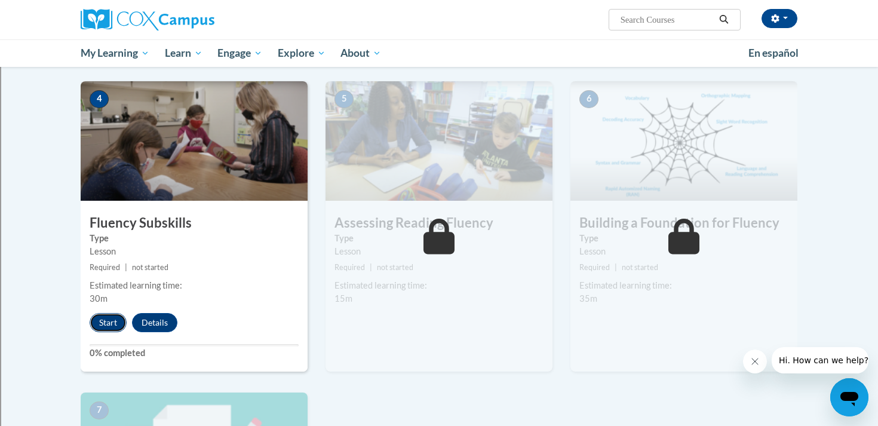
click at [97, 326] on button "Start" at bounding box center [108, 322] width 37 height 19
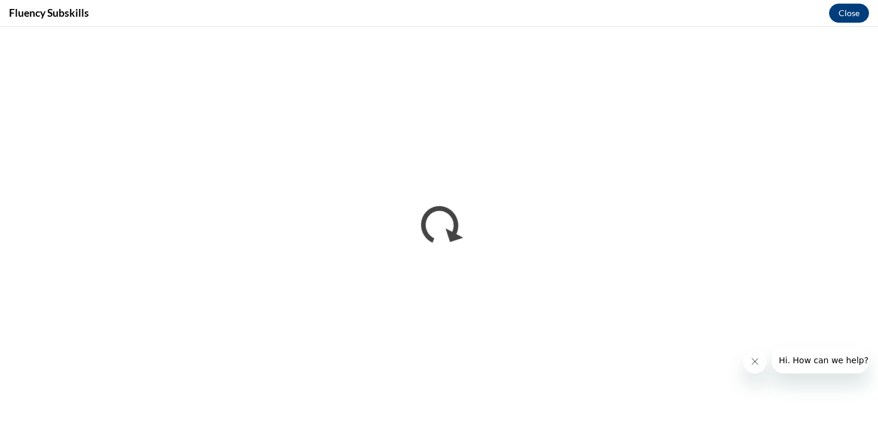
scroll to position [0, 0]
